Goal: Complete application form

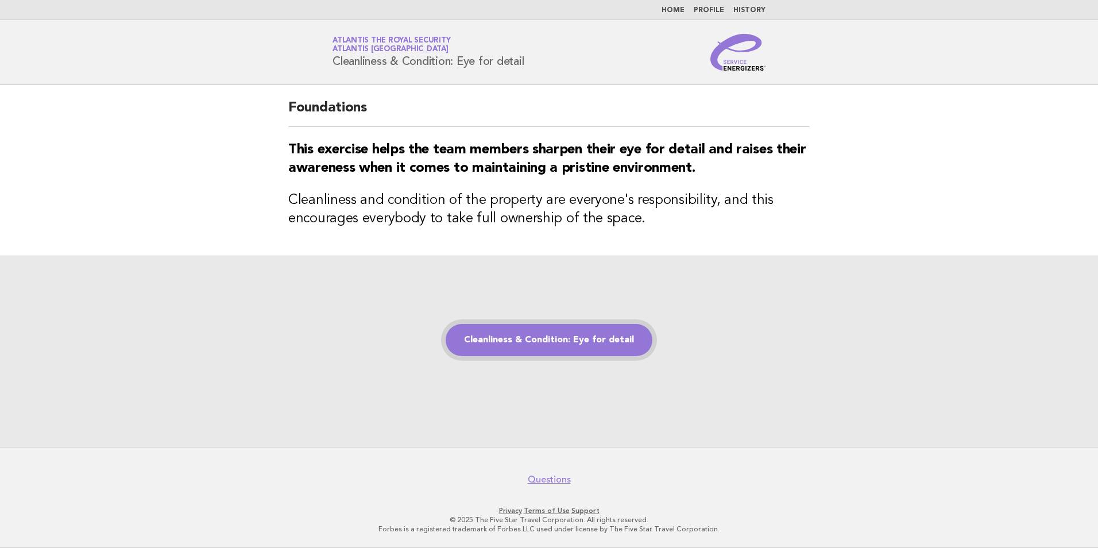
click at [617, 334] on link "Cleanliness & Condition: Eye for detail" at bounding box center [549, 340] width 207 height 32
click at [561, 342] on link "Cleanliness & Condition: Eye for detail" at bounding box center [549, 340] width 207 height 32
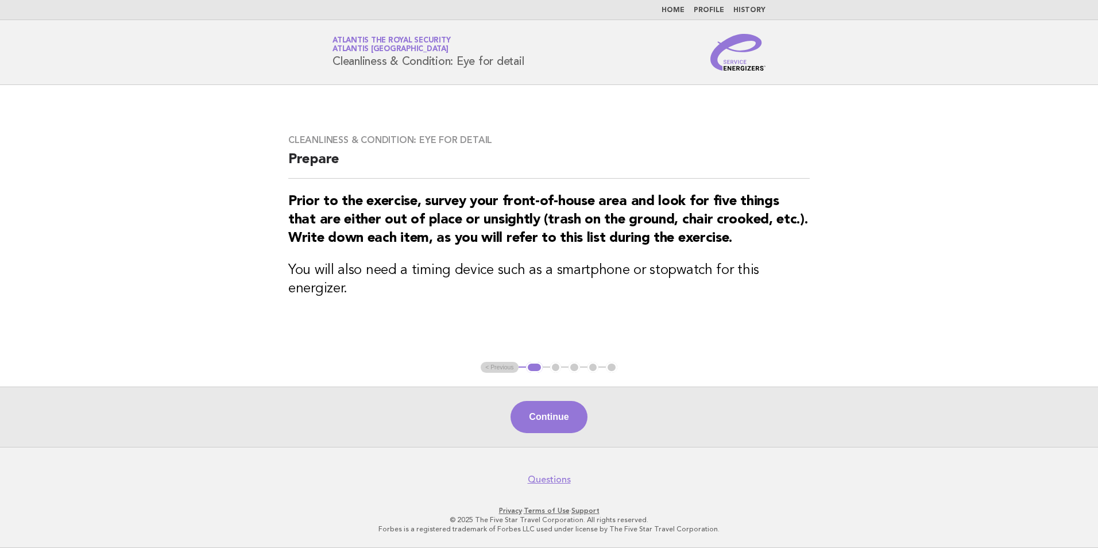
click at [611, 368] on ul "< Previous 1 2 3 4 5" at bounding box center [549, 367] width 137 height 11
click at [544, 416] on button "Continue" at bounding box center [549, 417] width 76 height 32
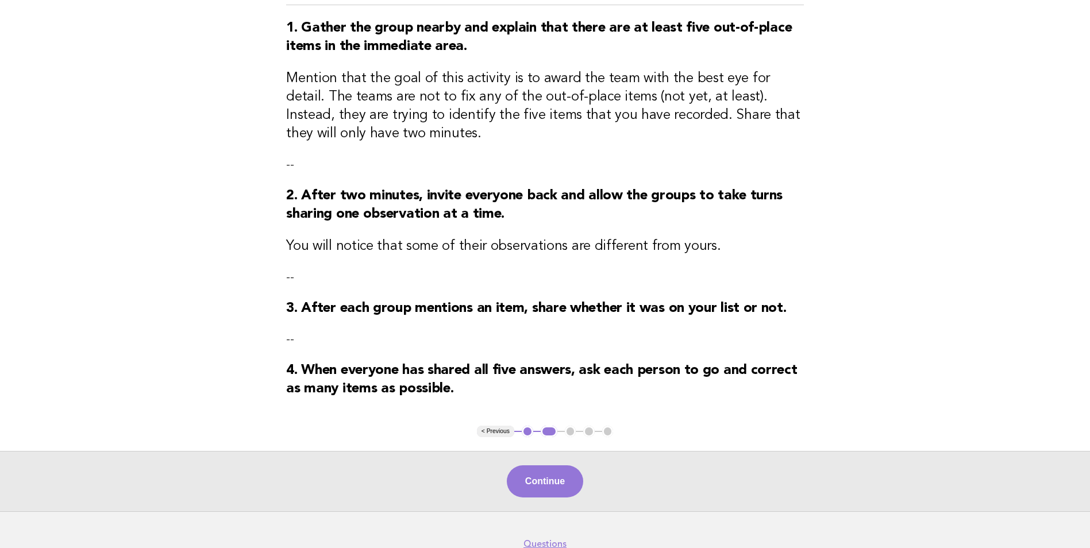
scroll to position [206, 0]
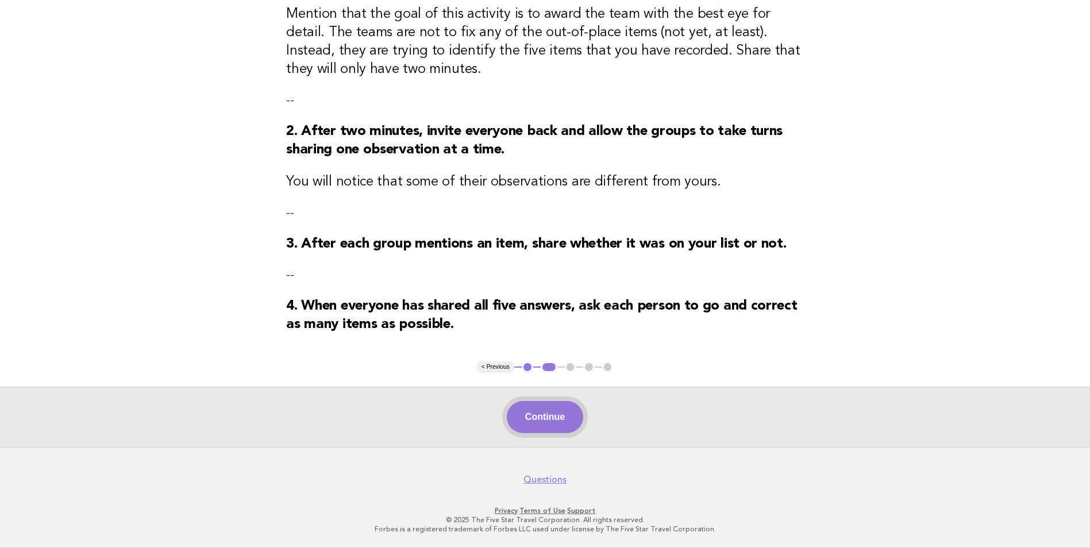
click at [566, 420] on button "Continue" at bounding box center [545, 417] width 76 height 32
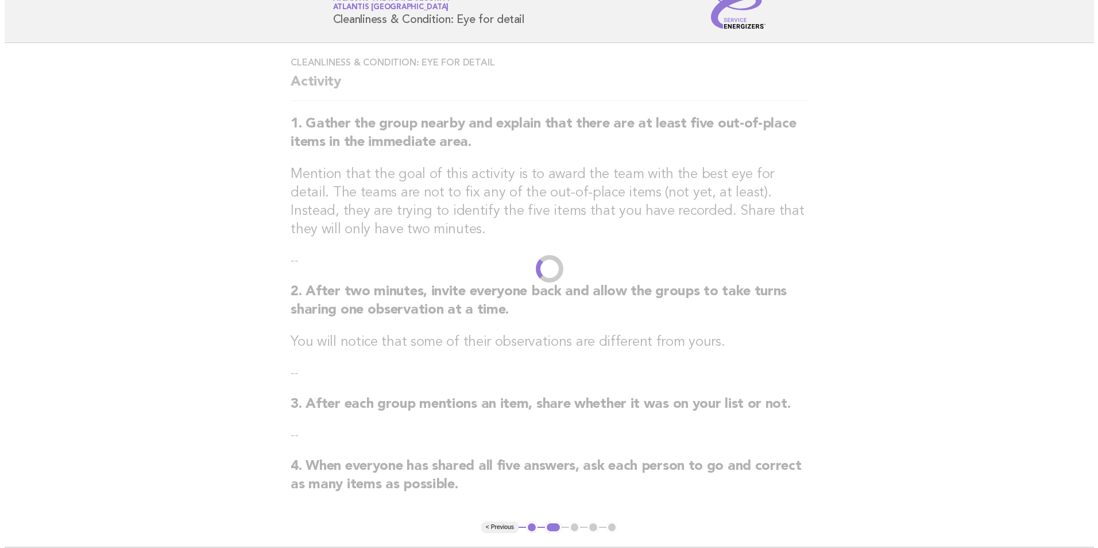
scroll to position [0, 0]
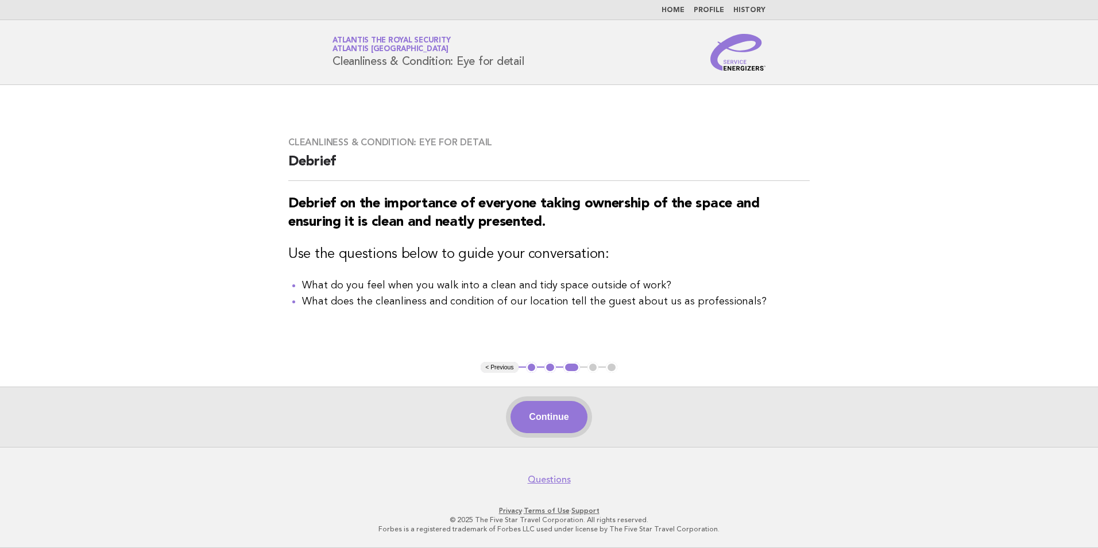
click at [540, 420] on button "Continue" at bounding box center [549, 417] width 76 height 32
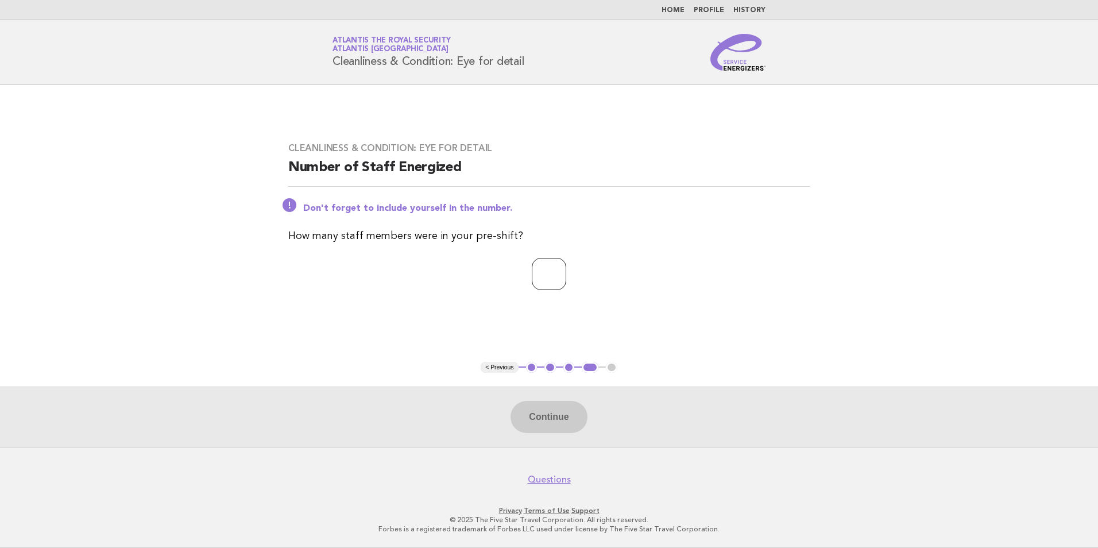
click at [532, 275] on input "number" at bounding box center [549, 274] width 34 height 32
